Goal: Check status: Check status

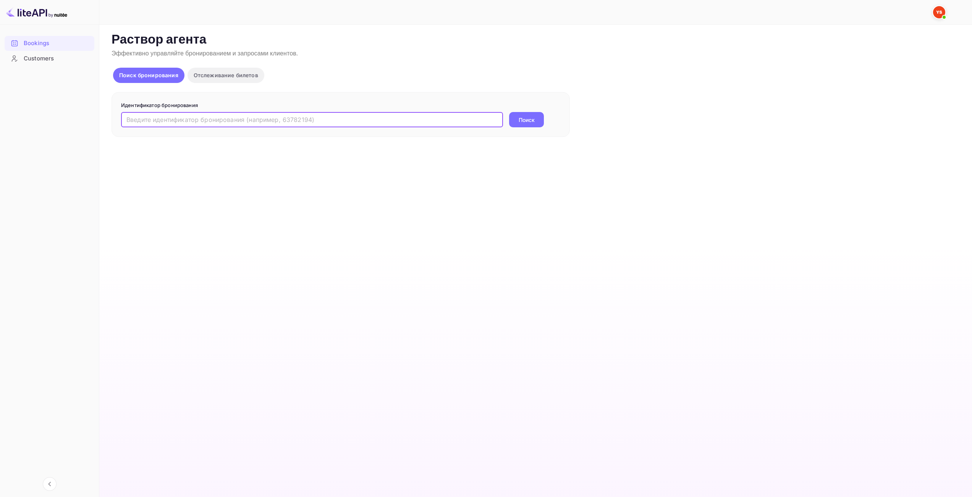
click at [427, 120] on input "text" at bounding box center [312, 119] width 382 height 15
paste input "9633753"
type input "9633753"
click at [538, 117] on button "Поиск" at bounding box center [526, 119] width 35 height 15
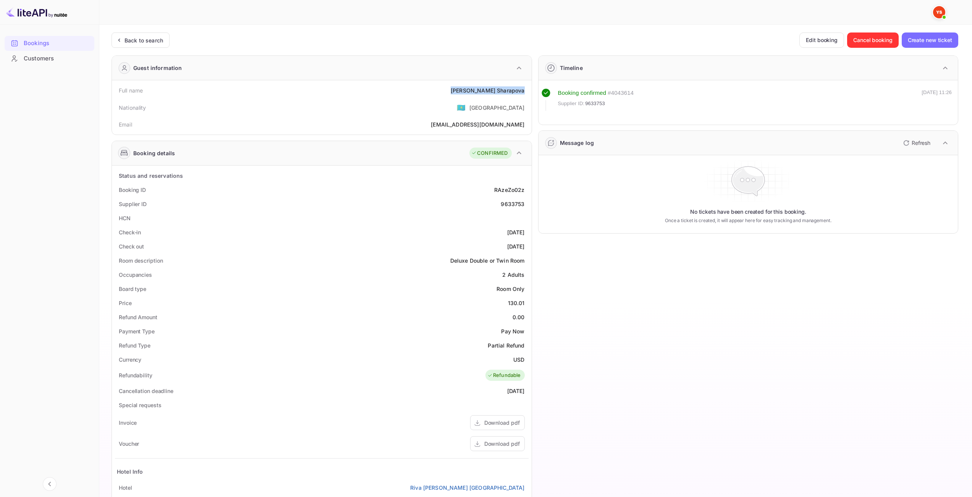
drag, startPoint x: 481, startPoint y: 91, endPoint x: 524, endPoint y: 90, distance: 42.8
click at [524, 90] on div "Full name [PERSON_NAME]" at bounding box center [322, 90] width 414 height 14
copy div "[PERSON_NAME]"
drag, startPoint x: 512, startPoint y: 303, endPoint x: 525, endPoint y: 300, distance: 13.7
click at [525, 300] on div "Price 130.01" at bounding box center [322, 303] width 414 height 14
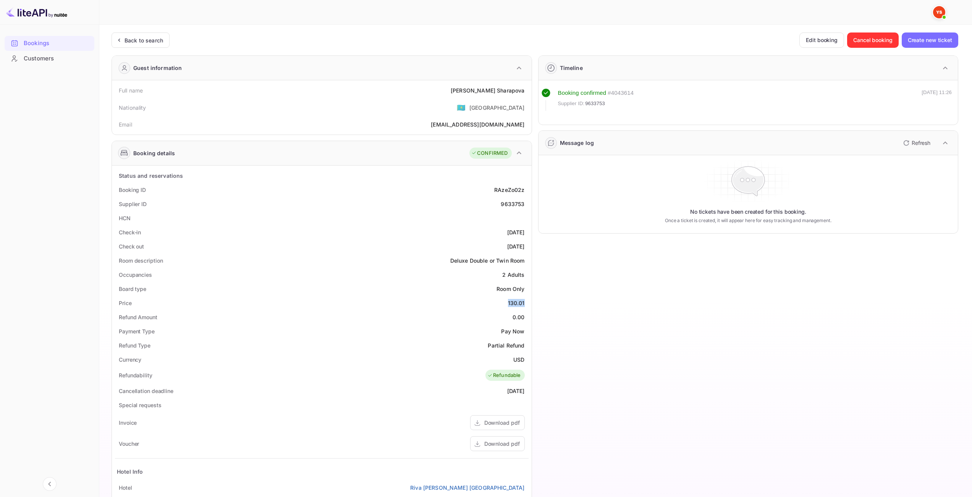
copy div "130.01"
drag, startPoint x: 514, startPoint y: 358, endPoint x: 506, endPoint y: 342, distance: 18.1
click at [525, 357] on div "USD" at bounding box center [519, 359] width 11 height 8
copy div "USD"
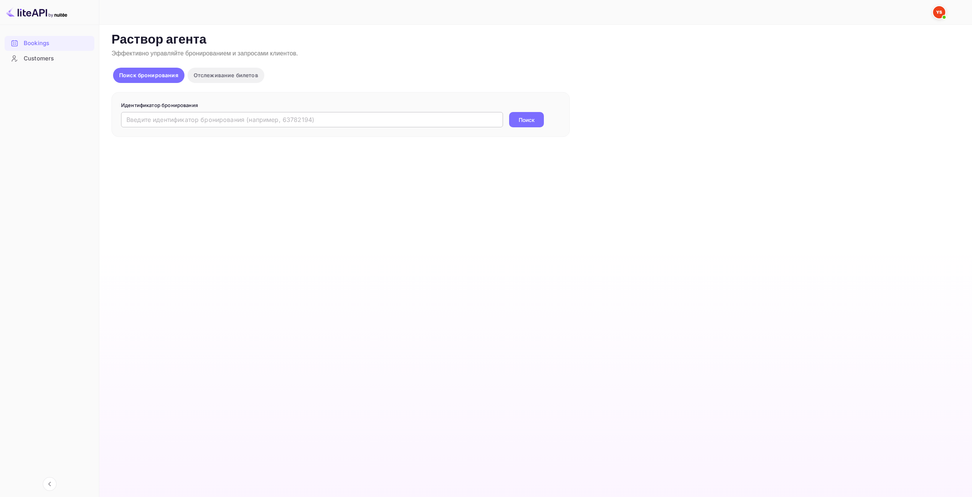
drag, startPoint x: 486, startPoint y: 112, endPoint x: 486, endPoint y: 116, distance: 4.2
click at [486, 112] on form "Идентификатор бронирования ​ Поиск" at bounding box center [340, 115] width 439 height 26
click at [486, 117] on input "text" at bounding box center [312, 119] width 382 height 15
paste input "9692991"
type input "9692991"
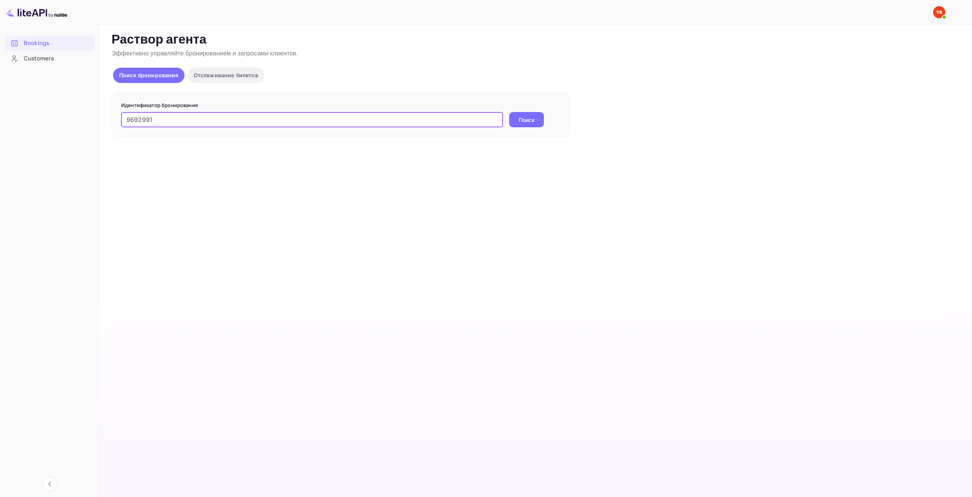
click at [531, 118] on ya-tr-span "Поиск" at bounding box center [527, 120] width 16 height 8
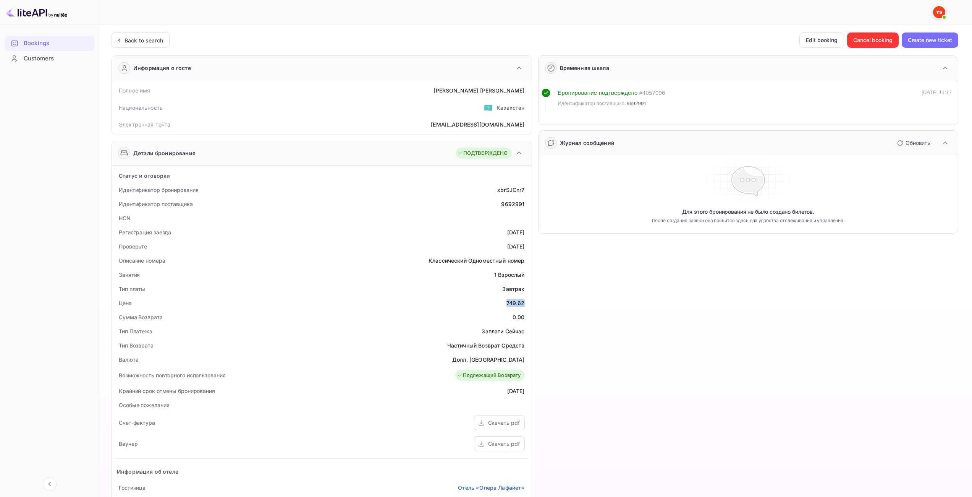
drag, startPoint x: 506, startPoint y: 304, endPoint x: 523, endPoint y: 300, distance: 17.5
click at [523, 300] on div "Цена 749.62" at bounding box center [322, 303] width 414 height 14
copy div "749.62"
click at [718, 242] on div "Временная шкала Бронирование подтверждено # 4057096 Идентификатор поставщика: 9…" at bounding box center [745, 327] width 427 height 557
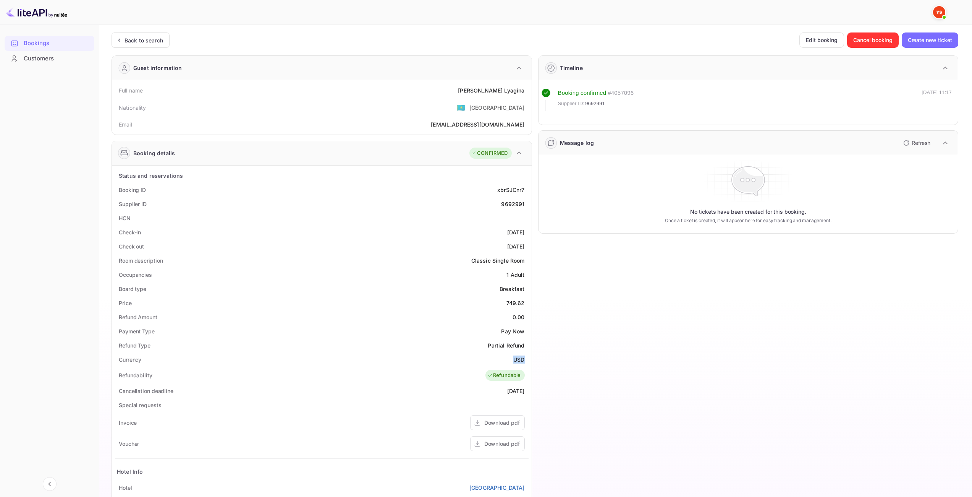
drag, startPoint x: 515, startPoint y: 356, endPoint x: 523, endPoint y: 356, distance: 8.4
click at [523, 356] on ya-tr-span "USD" at bounding box center [519, 359] width 11 height 6
copy ya-tr-span "USD"
drag, startPoint x: 490, startPoint y: 91, endPoint x: 528, endPoint y: 93, distance: 38.3
click at [528, 93] on div "Full name Maria Lyagina" at bounding box center [322, 90] width 414 height 14
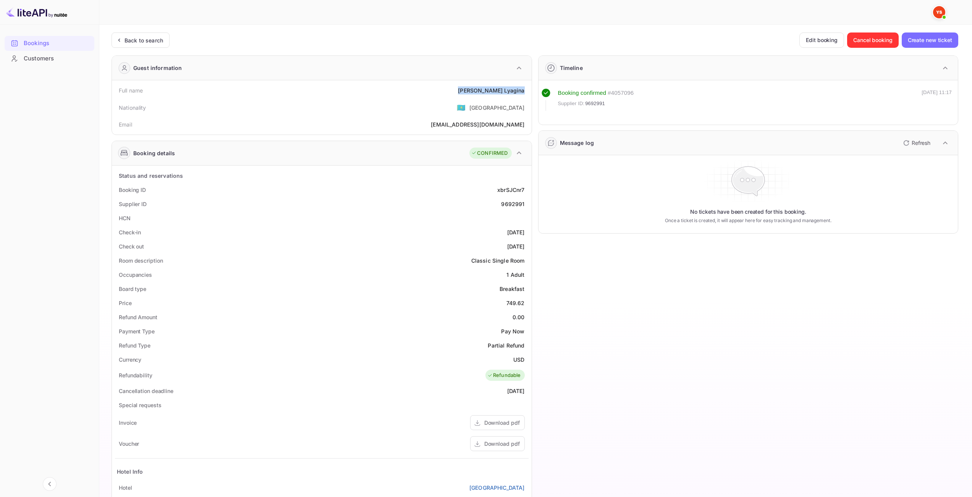
copy div "Maria Lyagina"
